Goal: Navigation & Orientation: Go to known website

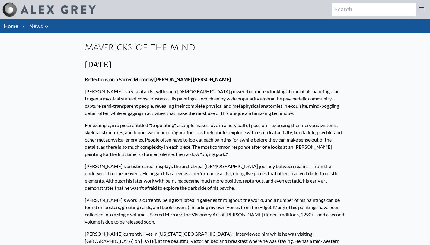
click at [46, 26] on icon at bounding box center [46, 26] width 7 height 7
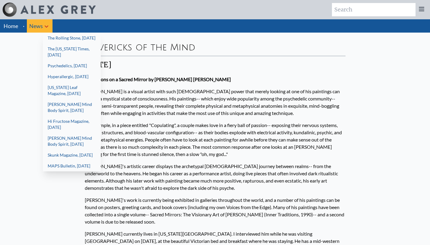
click at [12, 30] on div at bounding box center [215, 122] width 430 height 245
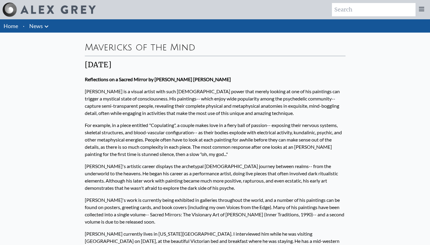
click at [12, 27] on link "Home" at bounding box center [11, 26] width 14 height 7
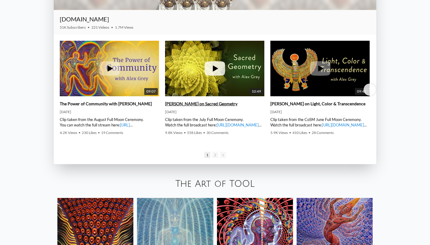
scroll to position [928, 0]
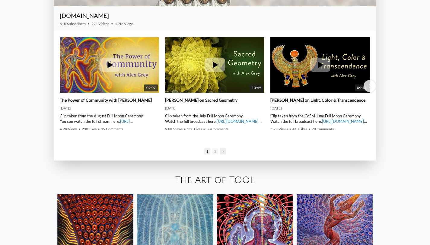
click at [224, 153] on span "Go to next slide" at bounding box center [223, 151] width 6 height 6
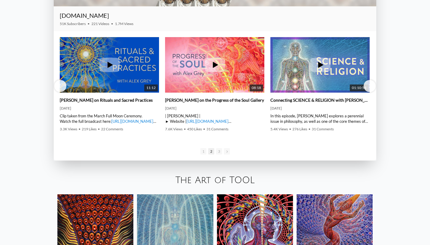
click at [224, 153] on span "Go to next slide" at bounding box center [227, 151] width 6 height 6
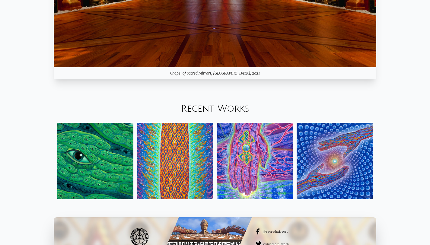
scroll to position [667, 0]
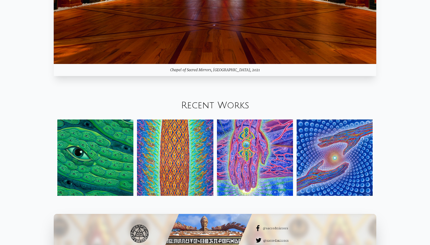
click at [112, 156] on img at bounding box center [95, 157] width 76 height 76
